Goal: Transaction & Acquisition: Purchase product/service

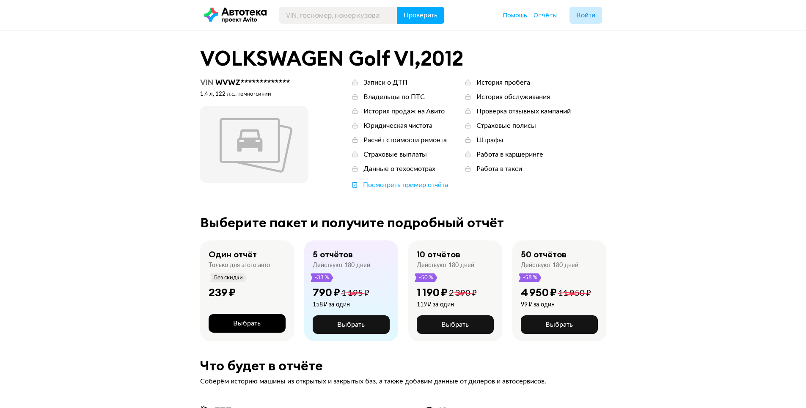
click at [231, 327] on button "Выбрать" at bounding box center [247, 323] width 77 height 19
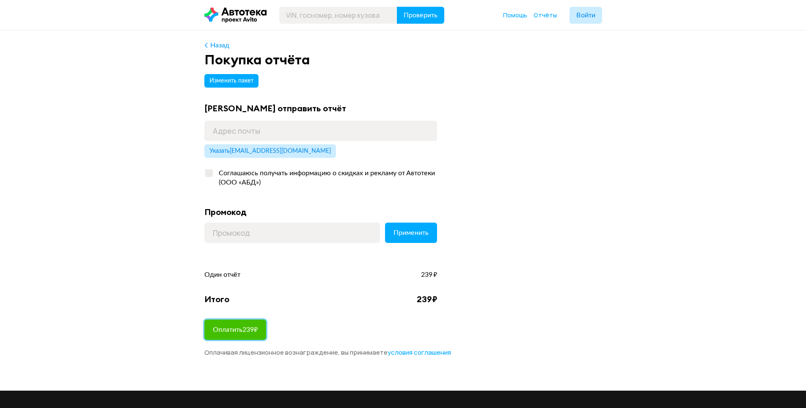
click at [234, 334] on button "Оплатить 239 ₽" at bounding box center [235, 329] width 62 height 20
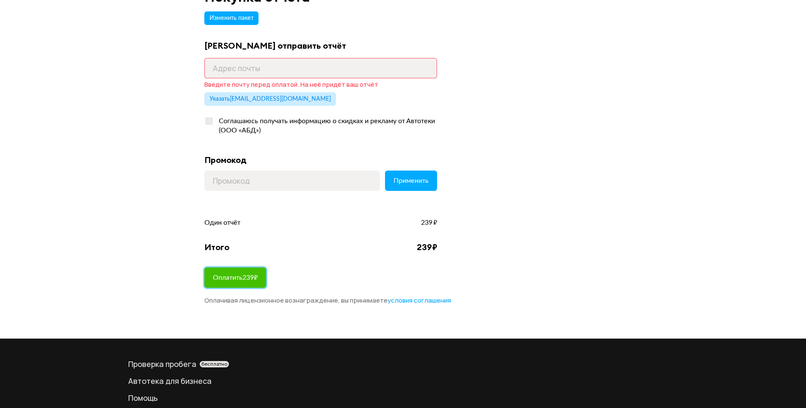
scroll to position [60, 0]
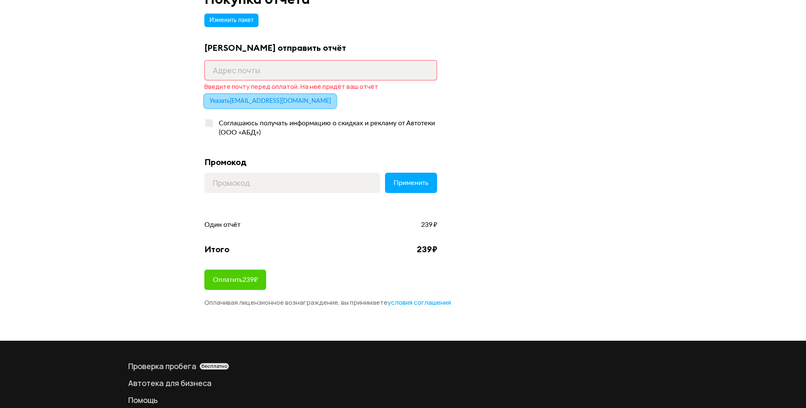
click at [259, 102] on span "Указать ufa_ivanov@mail.ru" at bounding box center [269, 101] width 121 height 6
type input "ufa_ivanov@mail.ru"
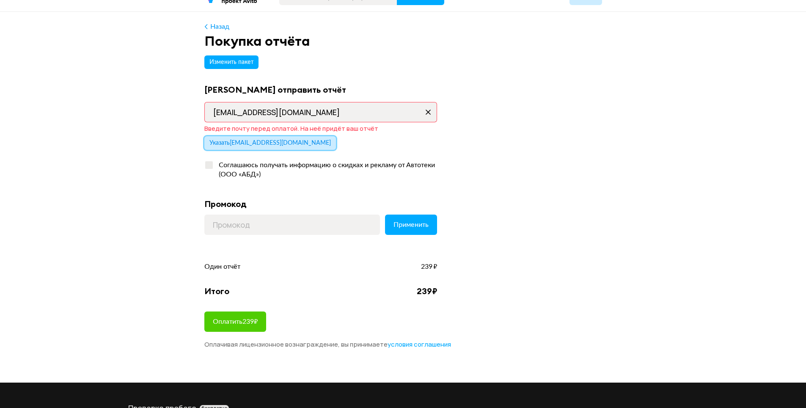
scroll to position [85, 0]
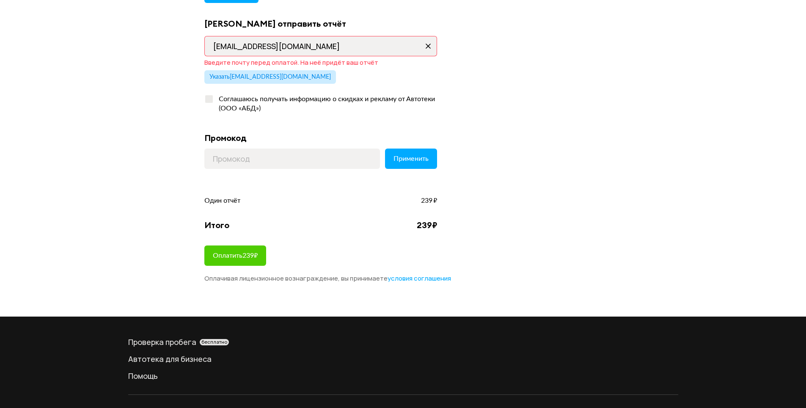
click at [220, 266] on div "Изменить пакет Куда отправить отчёт ufa_ivanov@mail.ru Введите почту перед опла…" at bounding box center [403, 134] width 398 height 297
click at [223, 260] on button "Оплатить 239 ₽" at bounding box center [235, 255] width 62 height 20
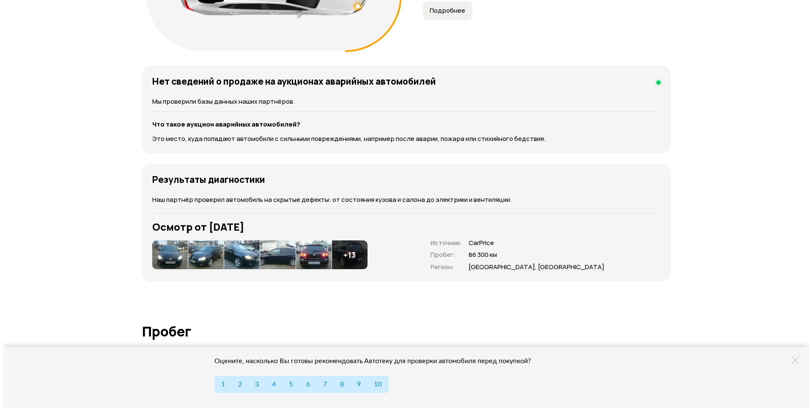
scroll to position [1100, 0]
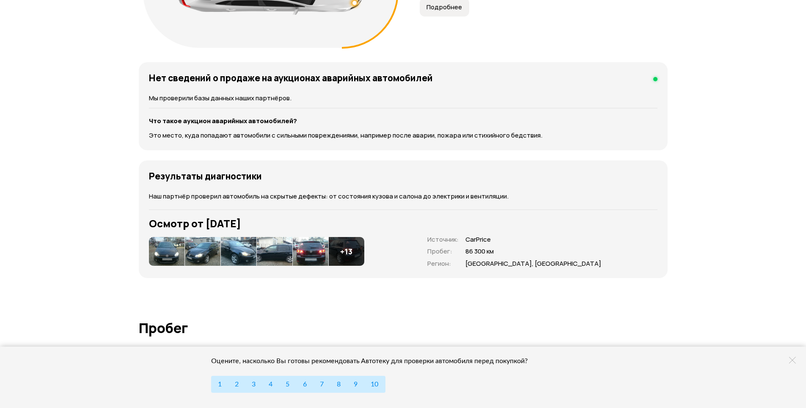
click at [170, 258] on img at bounding box center [167, 251] width 36 height 29
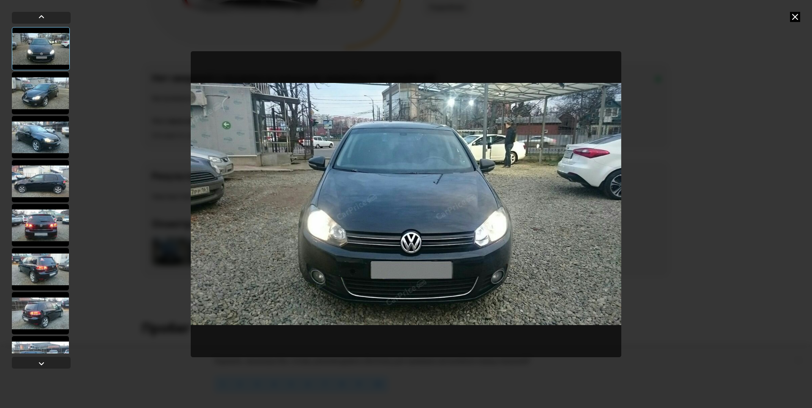
click at [596, 206] on img "Go to Slide 1" at bounding box center [406, 204] width 431 height 306
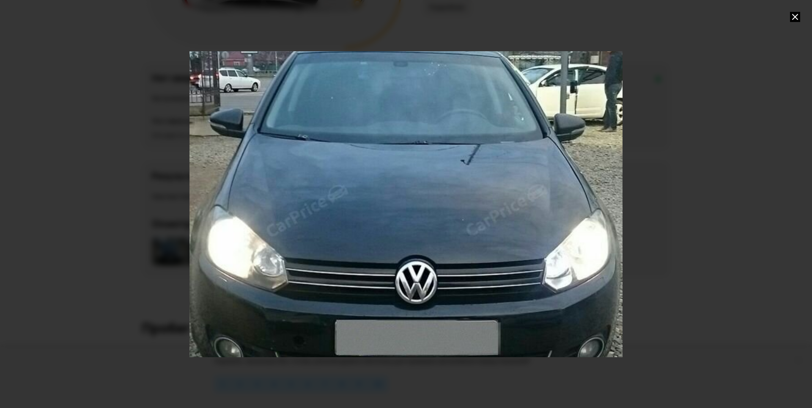
click at [596, 207] on div "Go to Slide 1" at bounding box center [406, 204] width 866 height 612
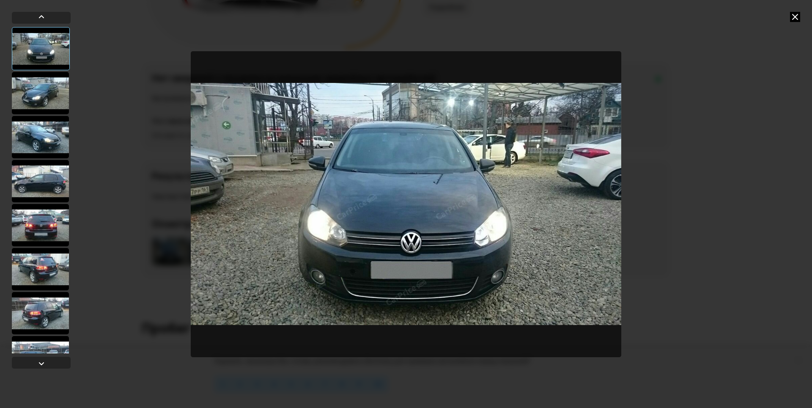
click at [596, 207] on img "Go to Slide 1" at bounding box center [406, 204] width 431 height 306
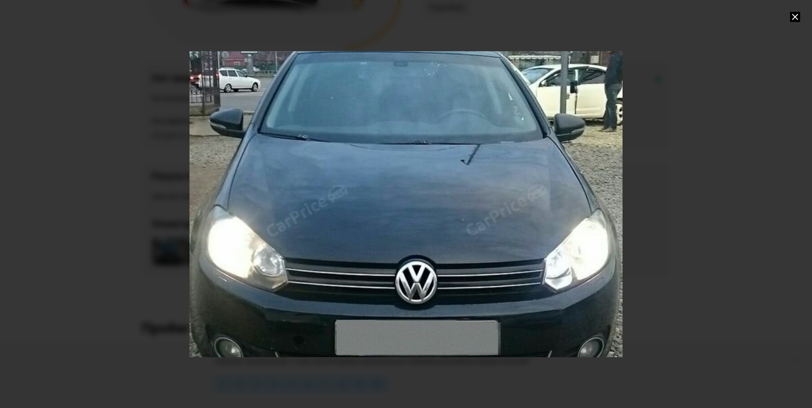
click at [596, 207] on div "Go to Slide 1" at bounding box center [406, 204] width 866 height 612
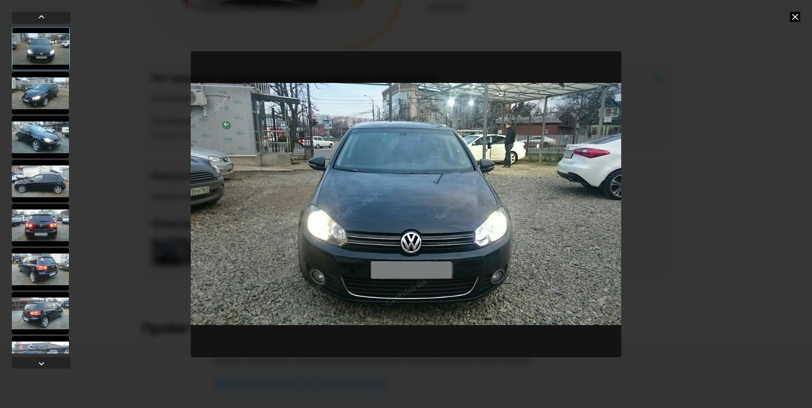
drag, startPoint x: 794, startPoint y: 21, endPoint x: 766, endPoint y: 30, distance: 30.2
click at [792, 23] on div at bounding box center [406, 204] width 812 height 408
click at [40, 96] on div at bounding box center [40, 93] width 57 height 42
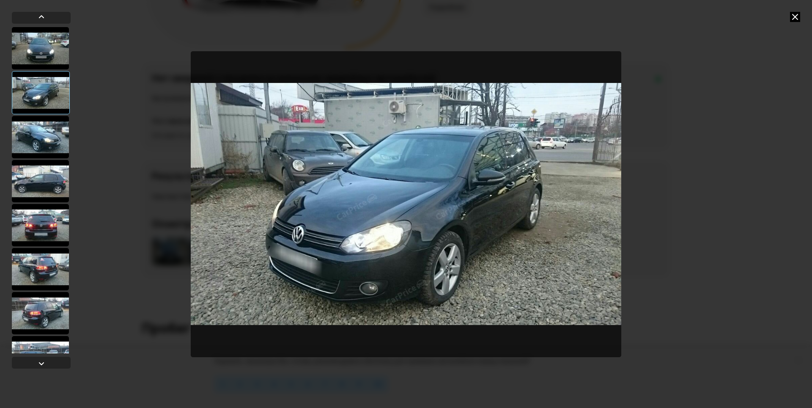
click at [40, 136] on div at bounding box center [40, 137] width 57 height 42
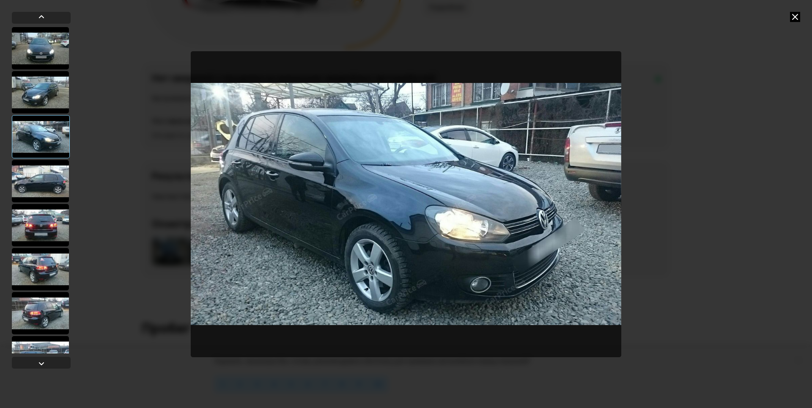
click at [36, 181] on div at bounding box center [40, 181] width 57 height 42
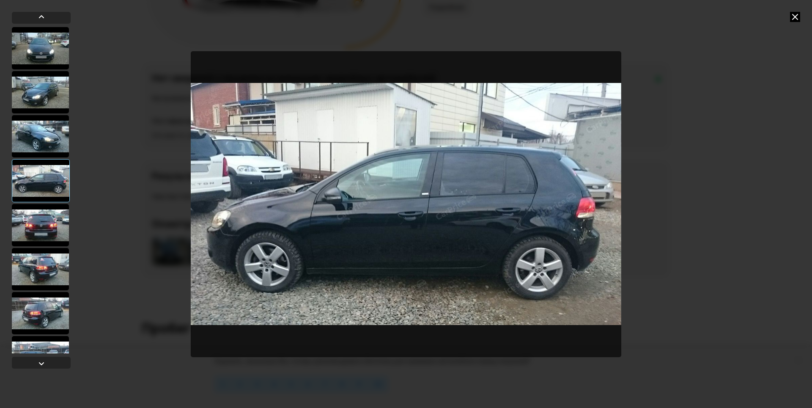
click at [37, 225] on div at bounding box center [40, 225] width 57 height 42
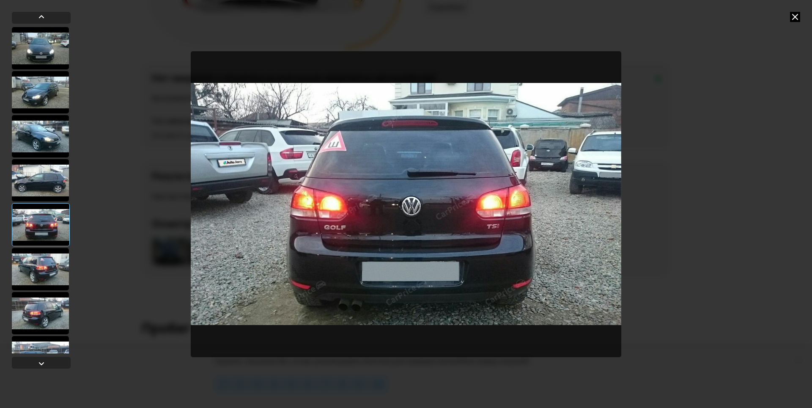
click at [38, 256] on div at bounding box center [40, 269] width 57 height 42
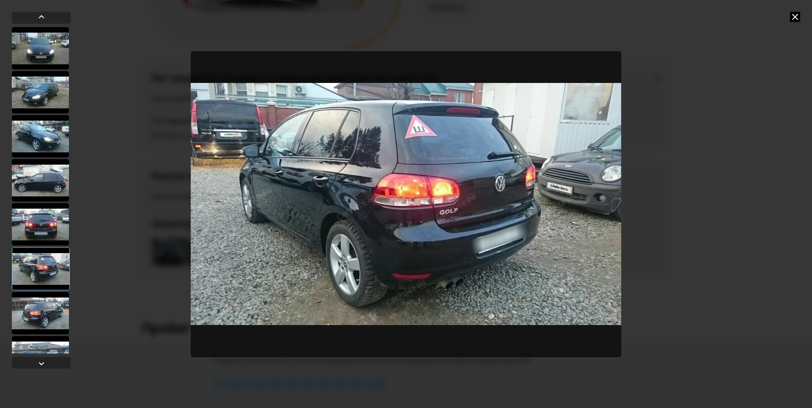
click at [46, 175] on div at bounding box center [40, 180] width 57 height 42
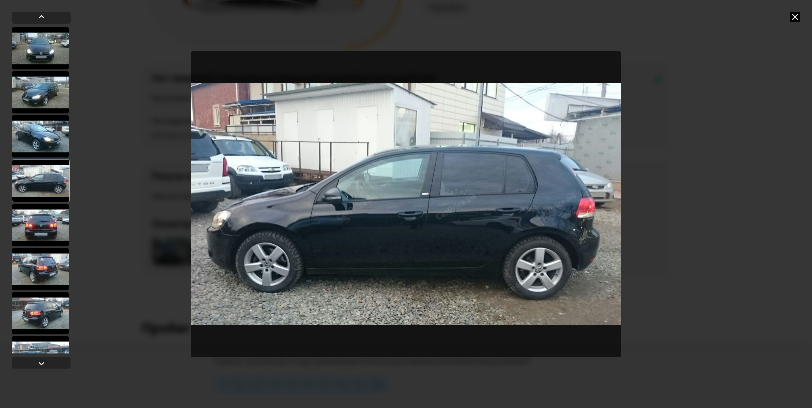
click at [47, 300] on div at bounding box center [40, 313] width 57 height 42
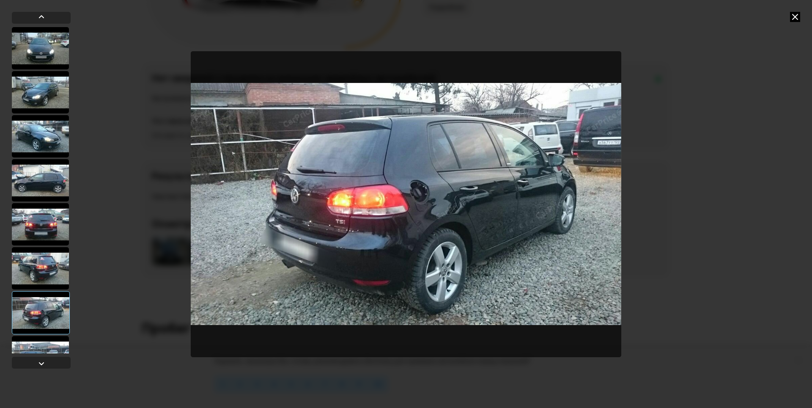
click at [37, 349] on div at bounding box center [40, 357] width 57 height 42
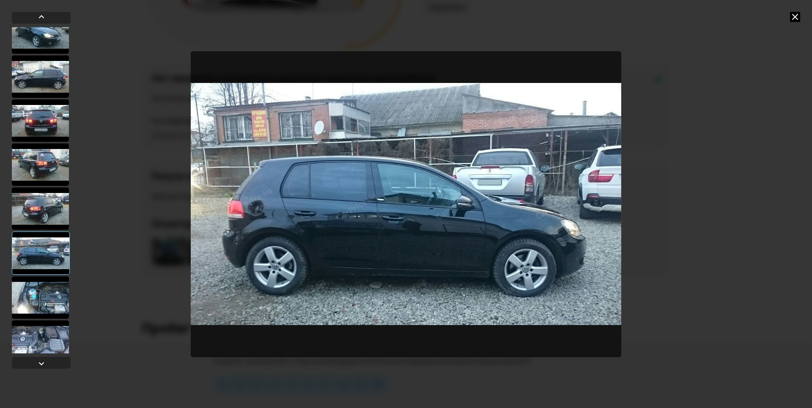
scroll to position [127, 0]
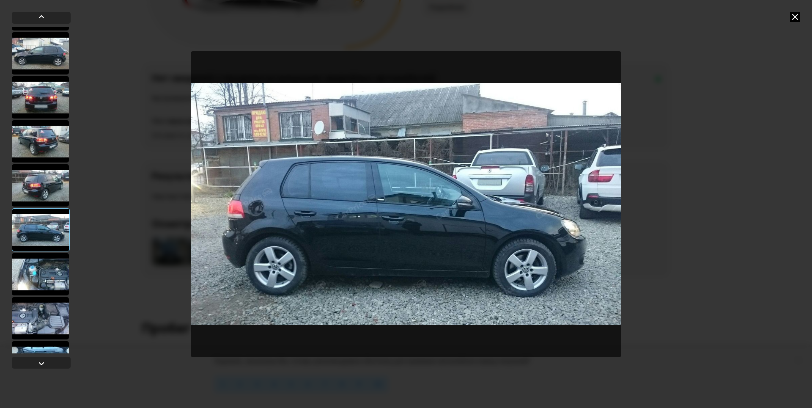
click at [39, 276] on div at bounding box center [40, 274] width 57 height 42
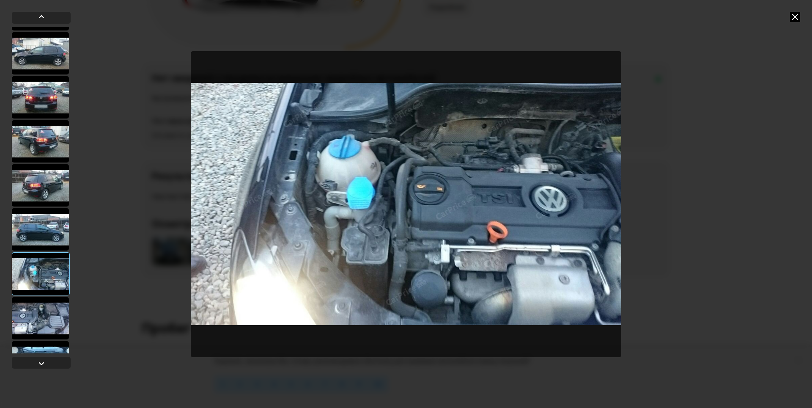
click at [41, 312] on div at bounding box center [40, 318] width 57 height 42
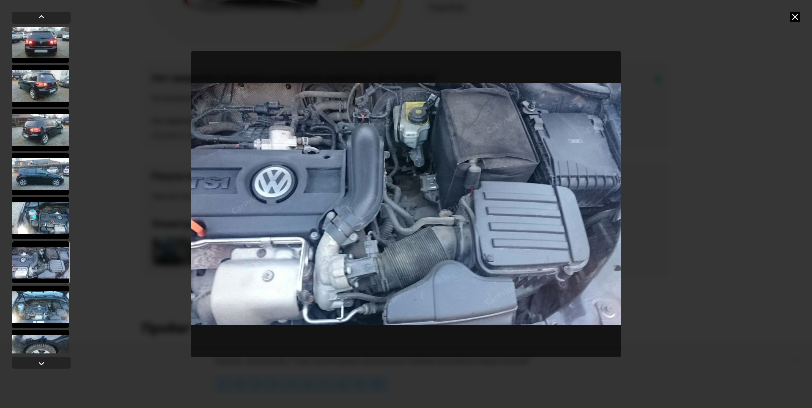
scroll to position [211, 0]
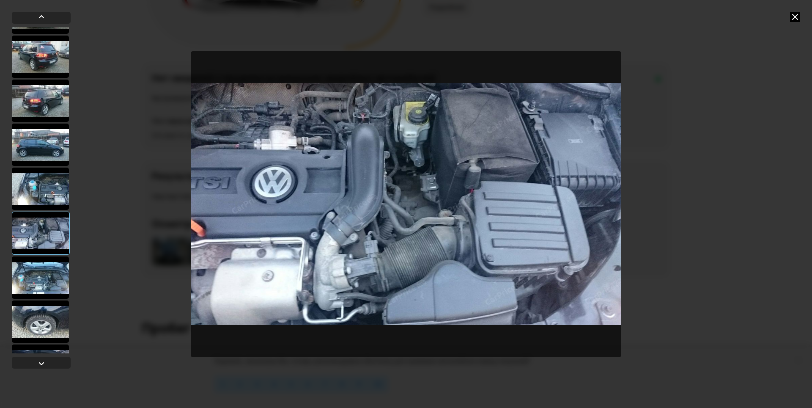
click at [40, 283] on div at bounding box center [40, 277] width 57 height 42
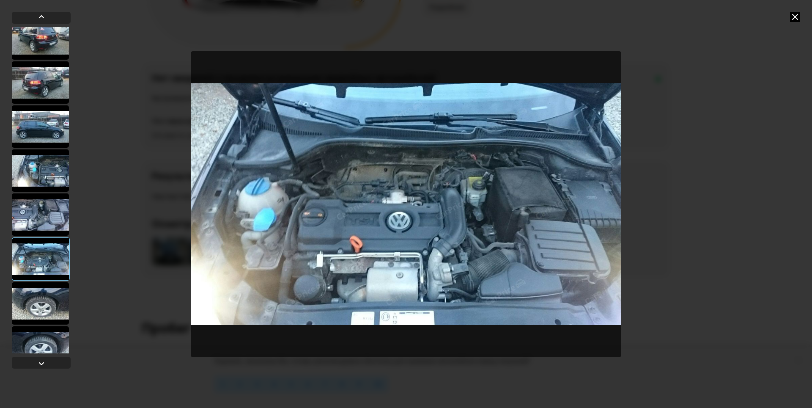
scroll to position [254, 0]
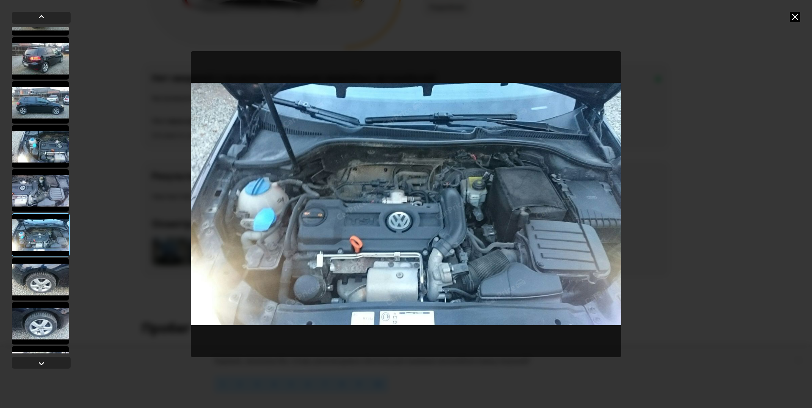
click at [39, 287] on div at bounding box center [40, 279] width 57 height 42
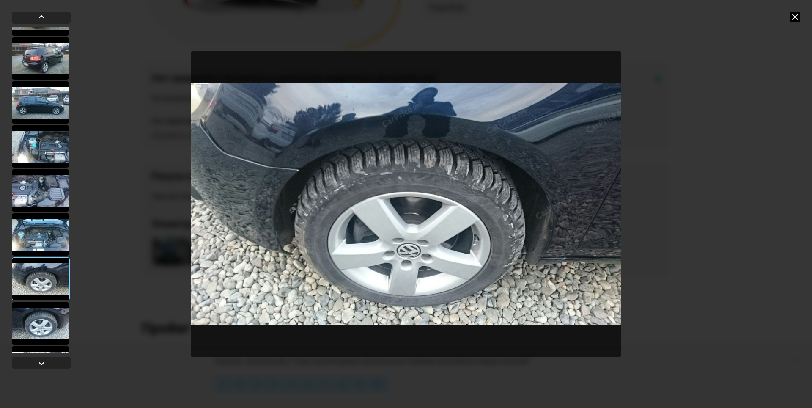
click at [49, 245] on div at bounding box center [40, 234] width 57 height 42
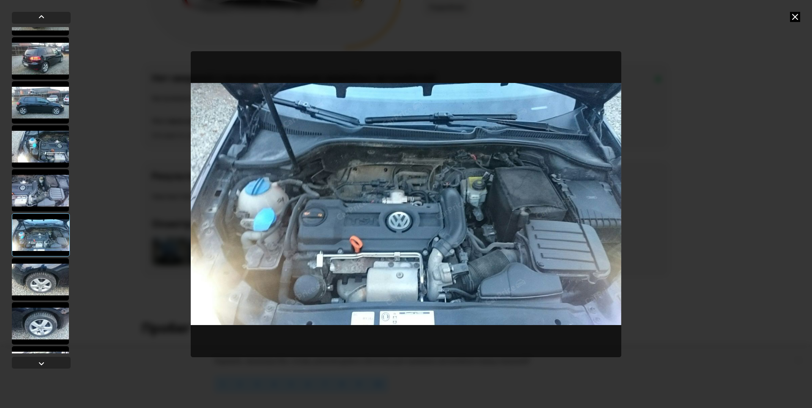
click at [55, 327] on div at bounding box center [40, 323] width 57 height 42
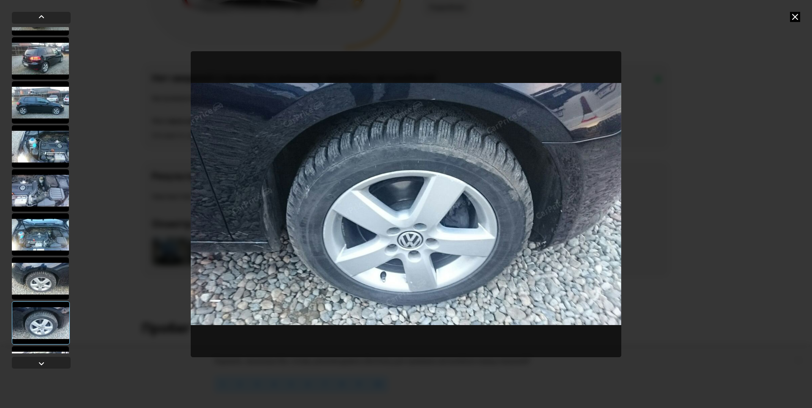
click at [58, 326] on div at bounding box center [41, 322] width 58 height 43
click at [44, 363] on div at bounding box center [41, 363] width 10 height 10
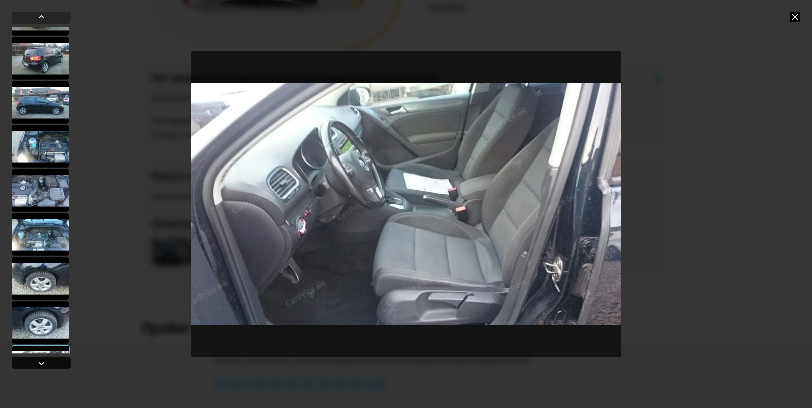
click at [45, 362] on div at bounding box center [41, 363] width 10 height 10
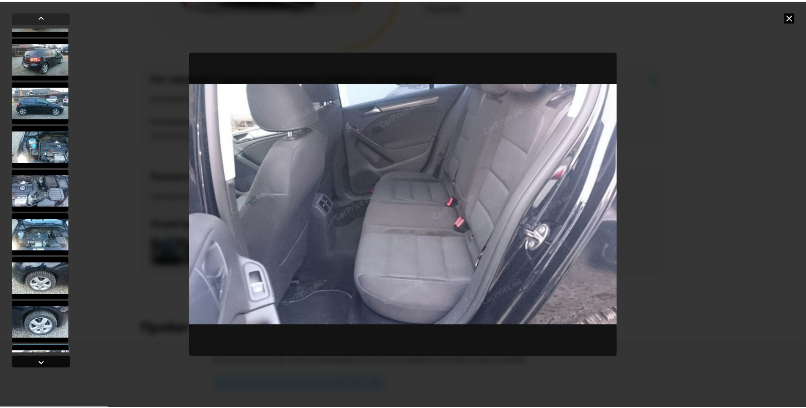
scroll to position [511, 0]
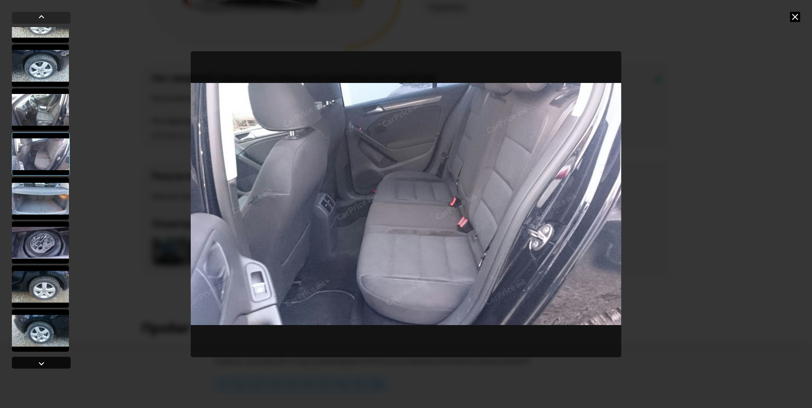
click at [46, 362] on div at bounding box center [41, 363] width 10 height 10
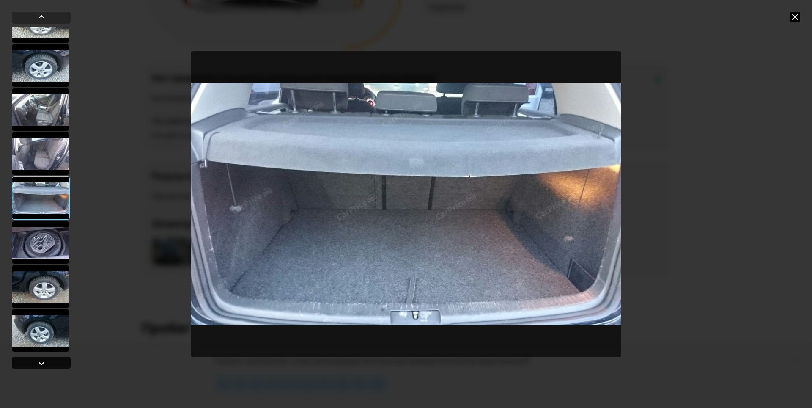
click at [47, 362] on div at bounding box center [41, 363] width 59 height 12
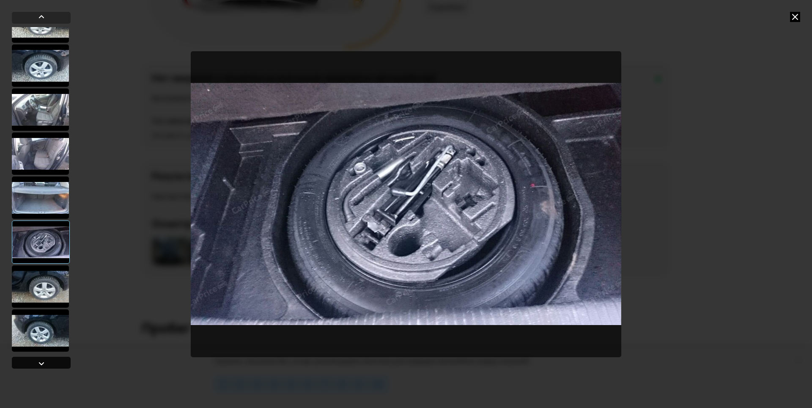
click at [48, 362] on div at bounding box center [41, 363] width 59 height 12
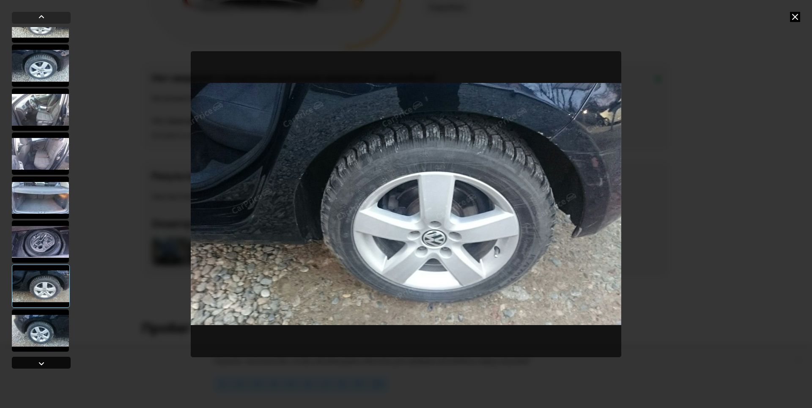
click at [48, 362] on div at bounding box center [41, 363] width 59 height 12
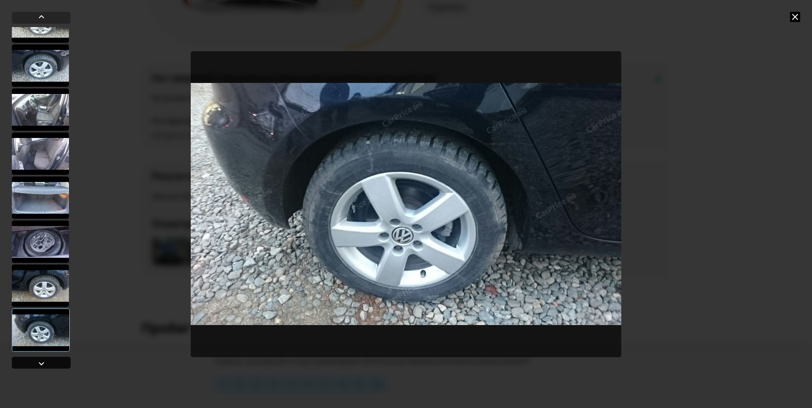
click at [48, 362] on div at bounding box center [41, 363] width 59 height 12
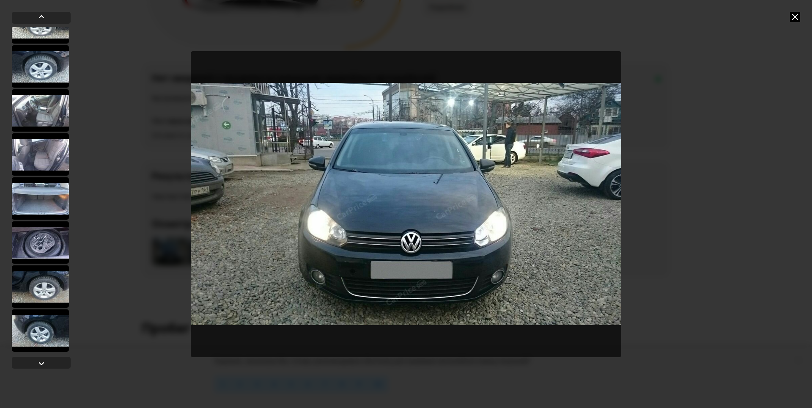
click at [796, 20] on icon at bounding box center [795, 17] width 10 height 10
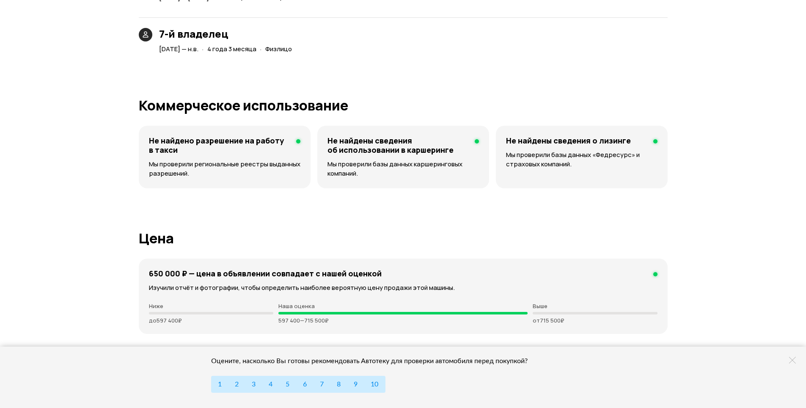
scroll to position [2326, 0]
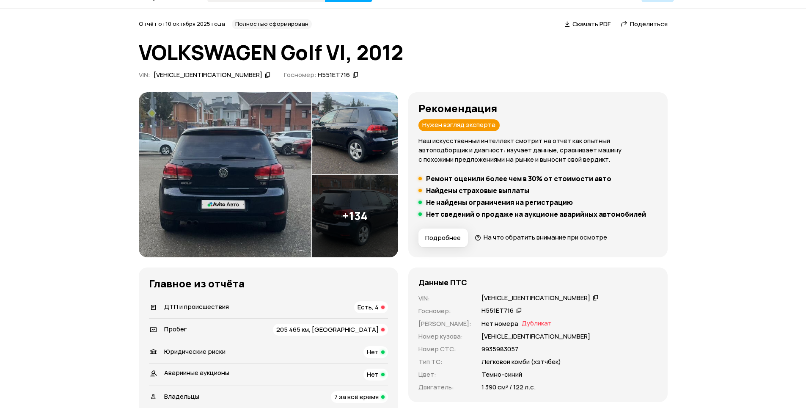
scroll to position [42, 0]
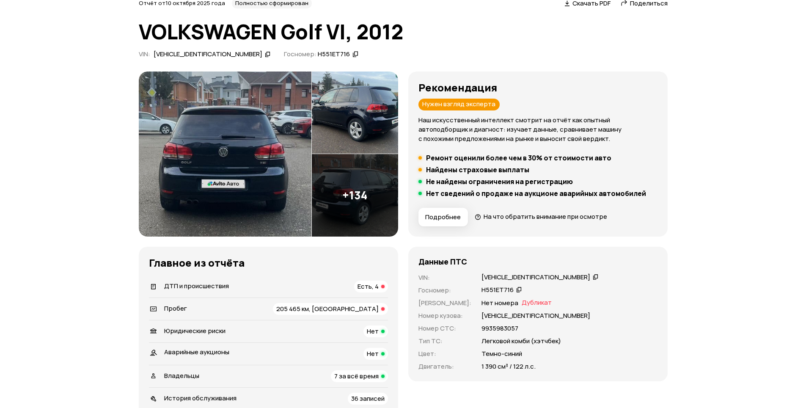
click at [368, 286] on span "Есть, 4" at bounding box center [367, 286] width 21 height 9
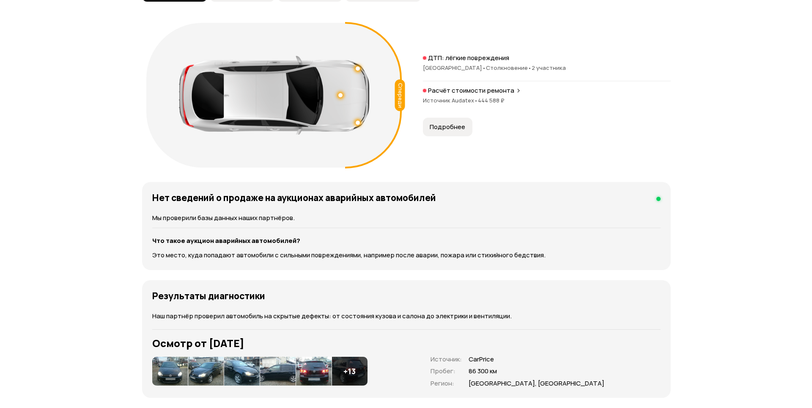
scroll to position [1003, 0]
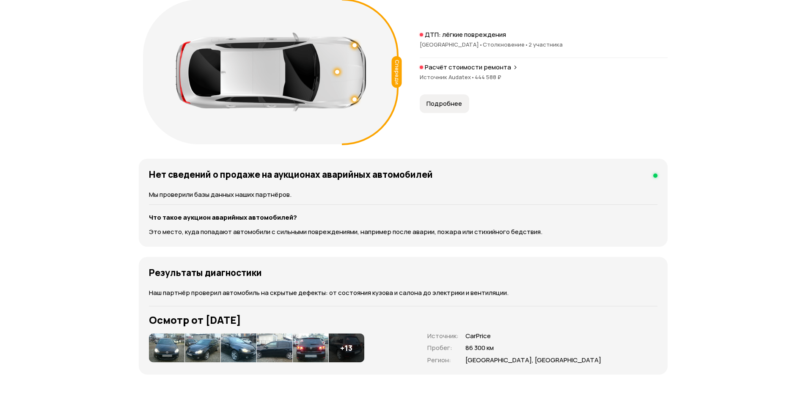
click at [513, 67] on icon at bounding box center [515, 67] width 5 height 7
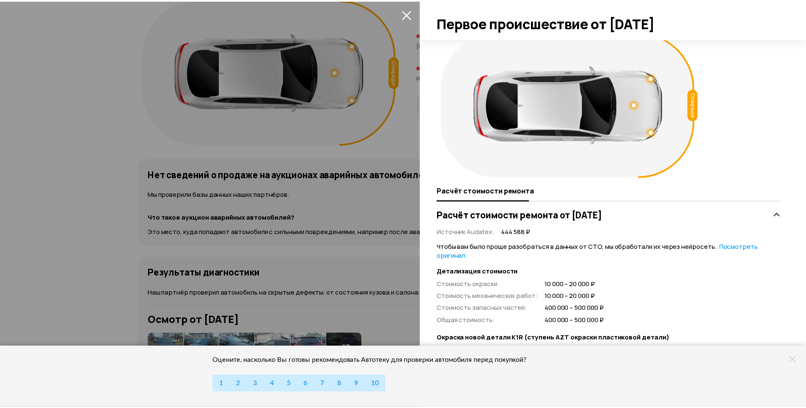
scroll to position [0, 0]
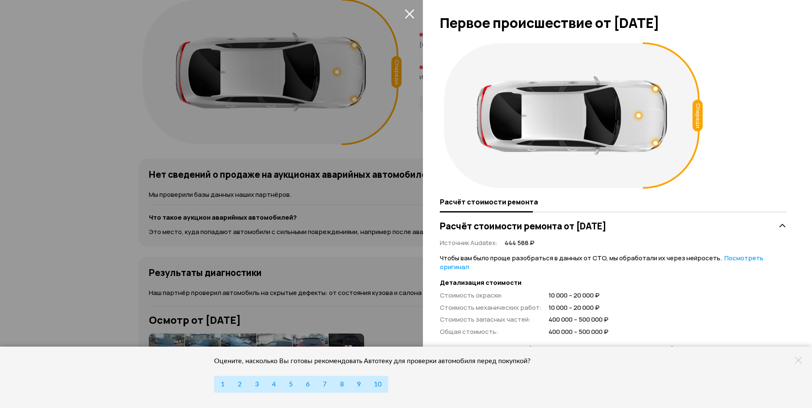
click at [409, 17] on button "закрыть" at bounding box center [410, 14] width 14 height 14
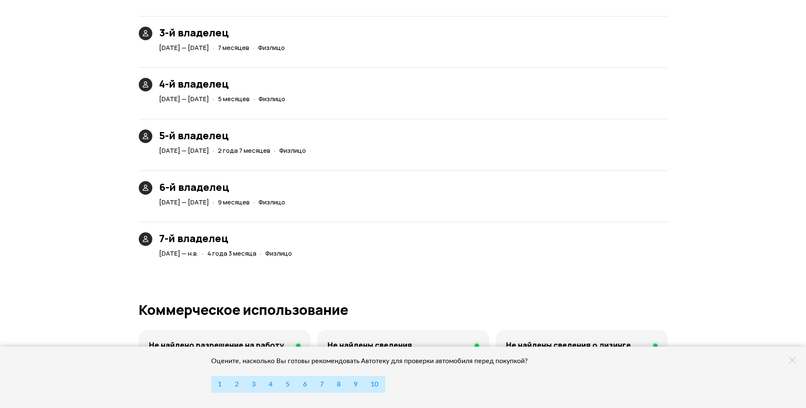
scroll to position [2230, 0]
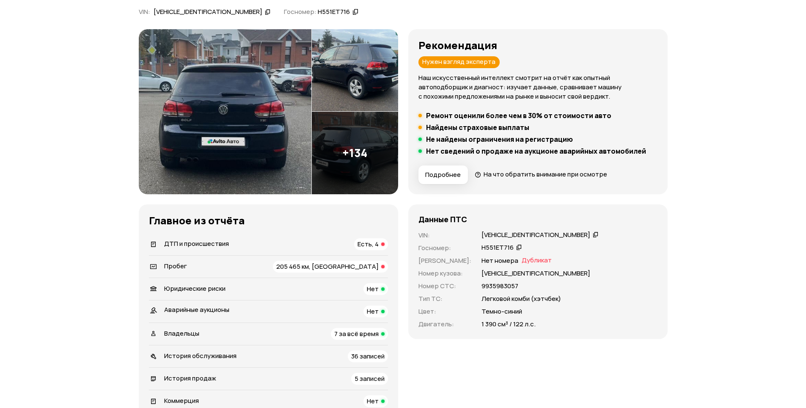
click at [365, 245] on span "Есть, 4" at bounding box center [367, 243] width 21 height 9
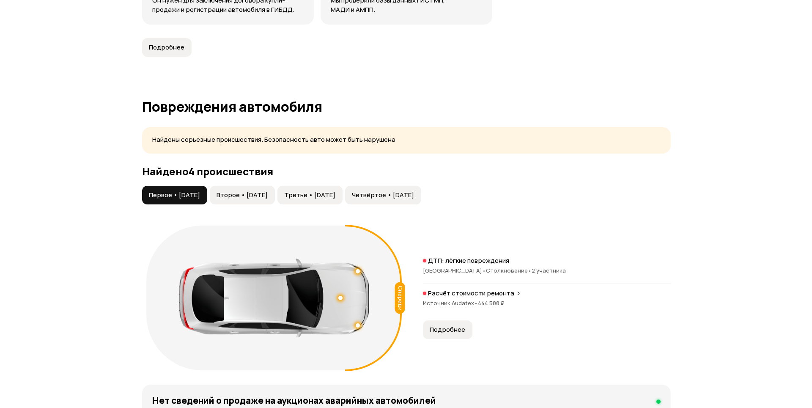
scroll to position [876, 0]
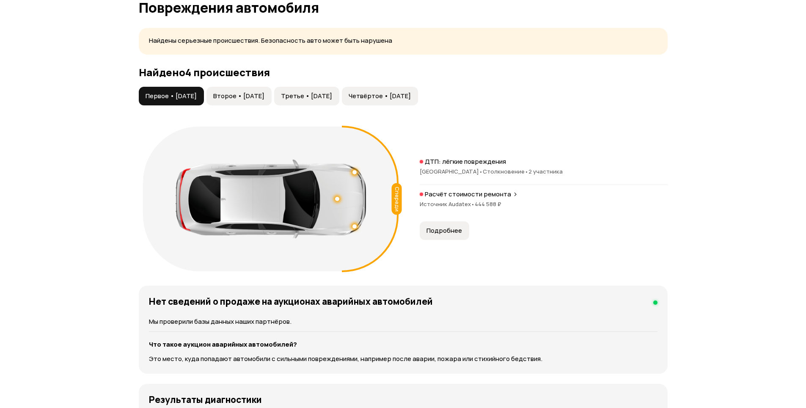
click at [264, 93] on span "Второе • [DATE]" at bounding box center [238, 96] width 51 height 8
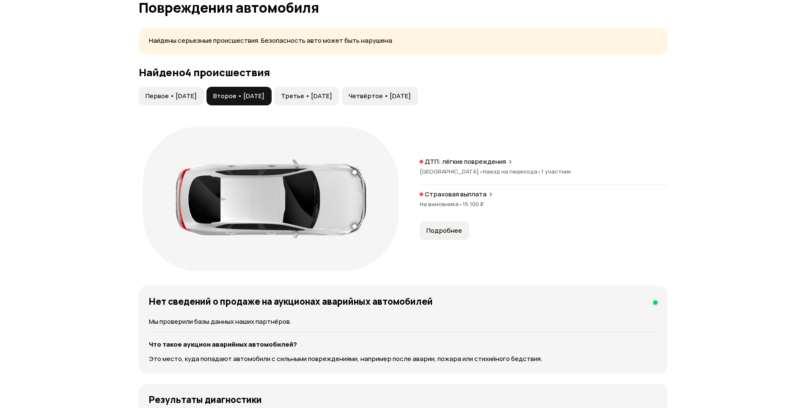
click at [332, 96] on span "Третье • [DATE]" at bounding box center [306, 96] width 51 height 8
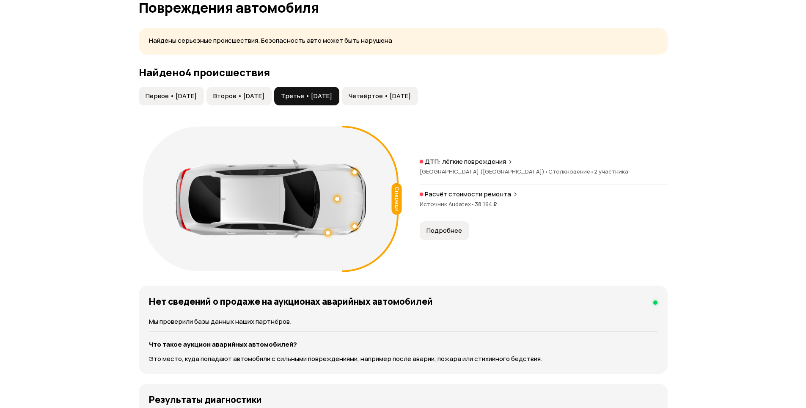
click at [418, 103] on button "Четвёртое • [DATE]" at bounding box center [380, 96] width 76 height 19
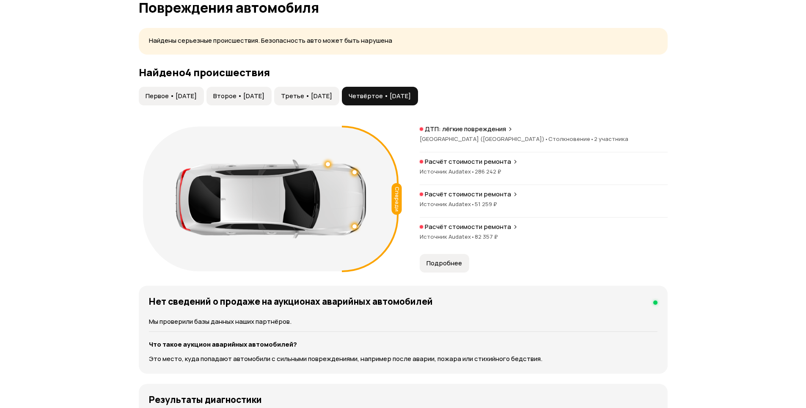
click at [505, 164] on p "Расчёт стоимости ремонта" at bounding box center [468, 161] width 86 height 8
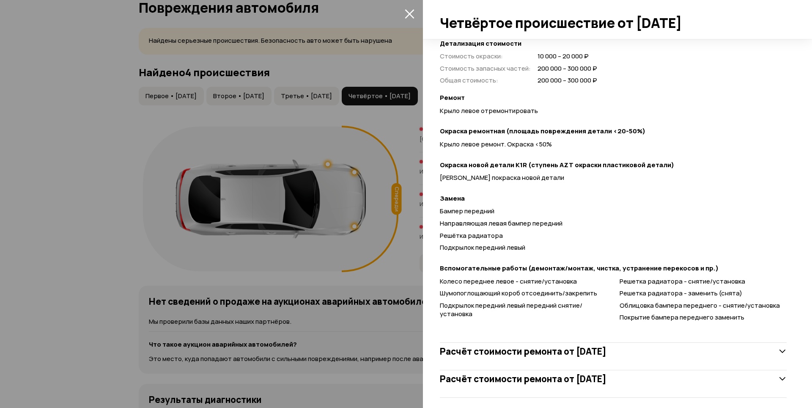
scroll to position [246, 0]
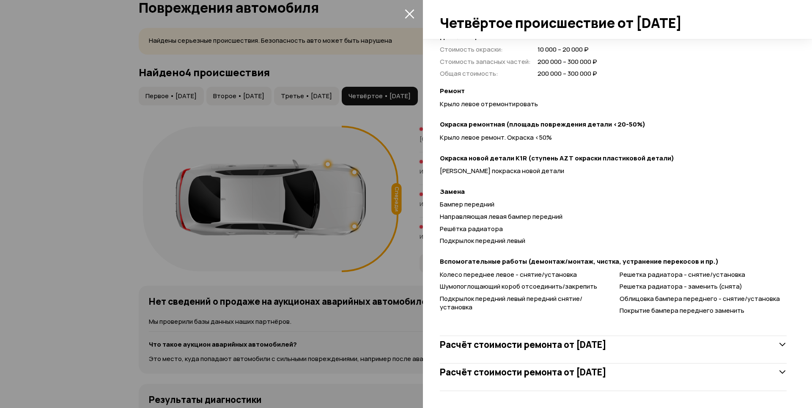
click at [695, 343] on div "Расчёт стоимости ремонта от [DATE]" at bounding box center [613, 344] width 347 height 17
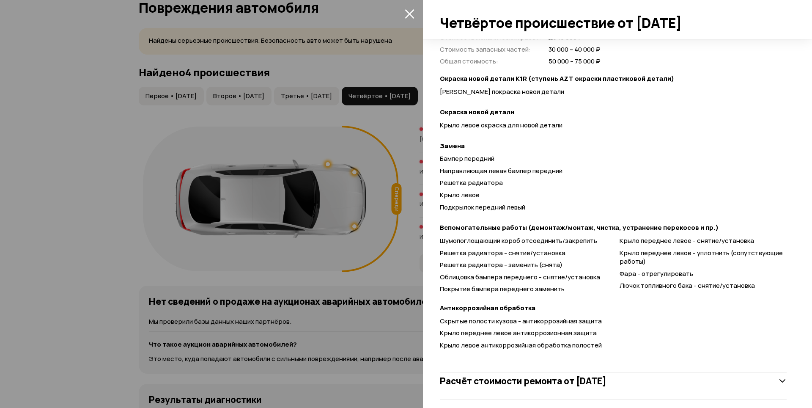
scroll to position [643, 0]
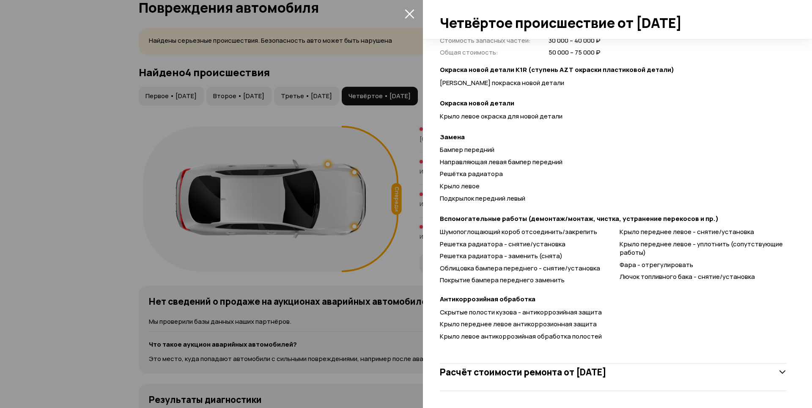
click at [607, 371] on h3 "Расчёт стоимости ремонта от [DATE]" at bounding box center [523, 371] width 167 height 11
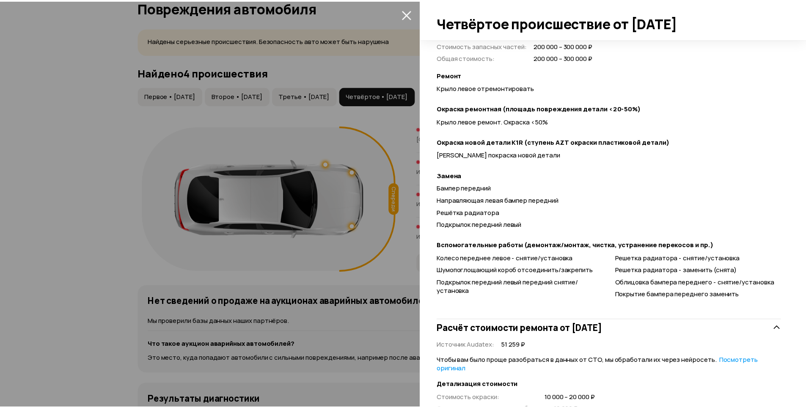
scroll to position [214, 0]
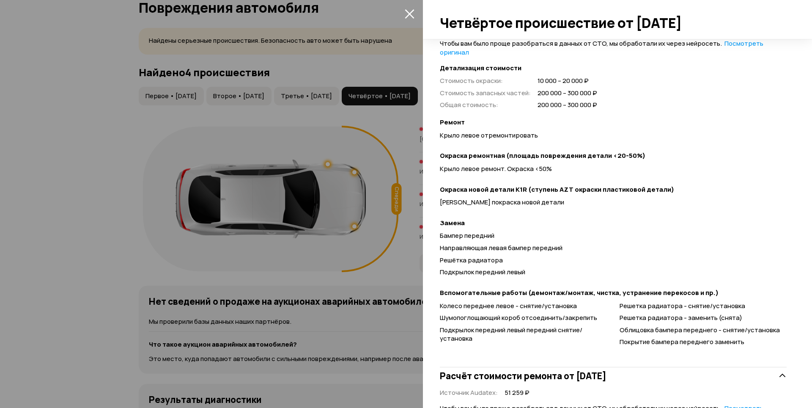
drag, startPoint x: 413, startPoint y: 14, endPoint x: 407, endPoint y: 21, distance: 9.3
click at [413, 14] on icon "закрыть" at bounding box center [410, 14] width 10 height 10
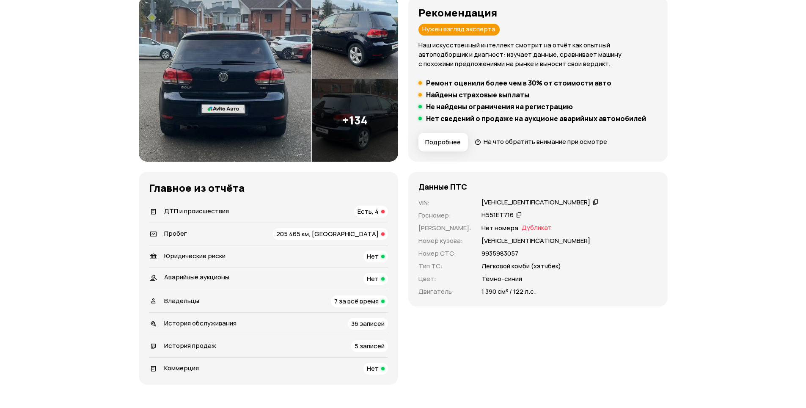
scroll to position [115, 0]
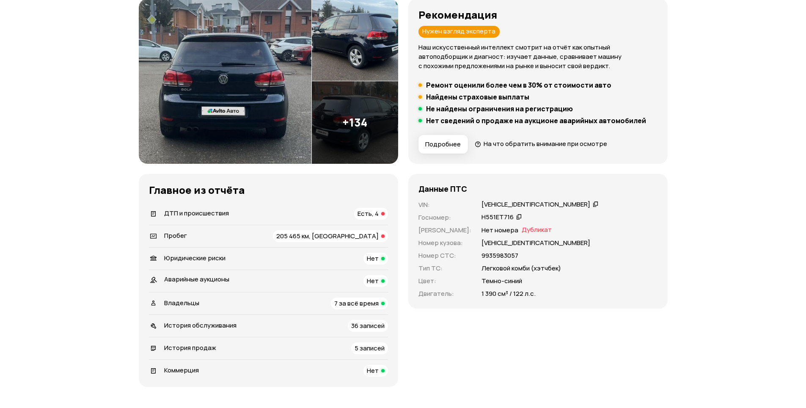
click at [369, 238] on span "205 465 км, [GEOGRAPHIC_DATA]" at bounding box center [327, 235] width 102 height 9
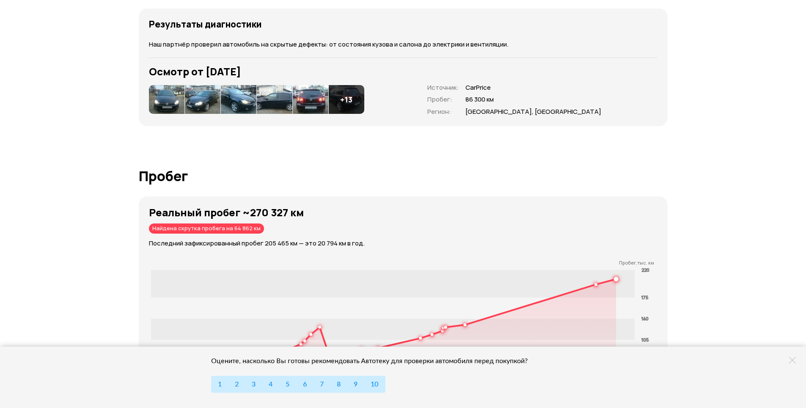
scroll to position [1251, 0]
